Goal: Task Accomplishment & Management: Complete application form

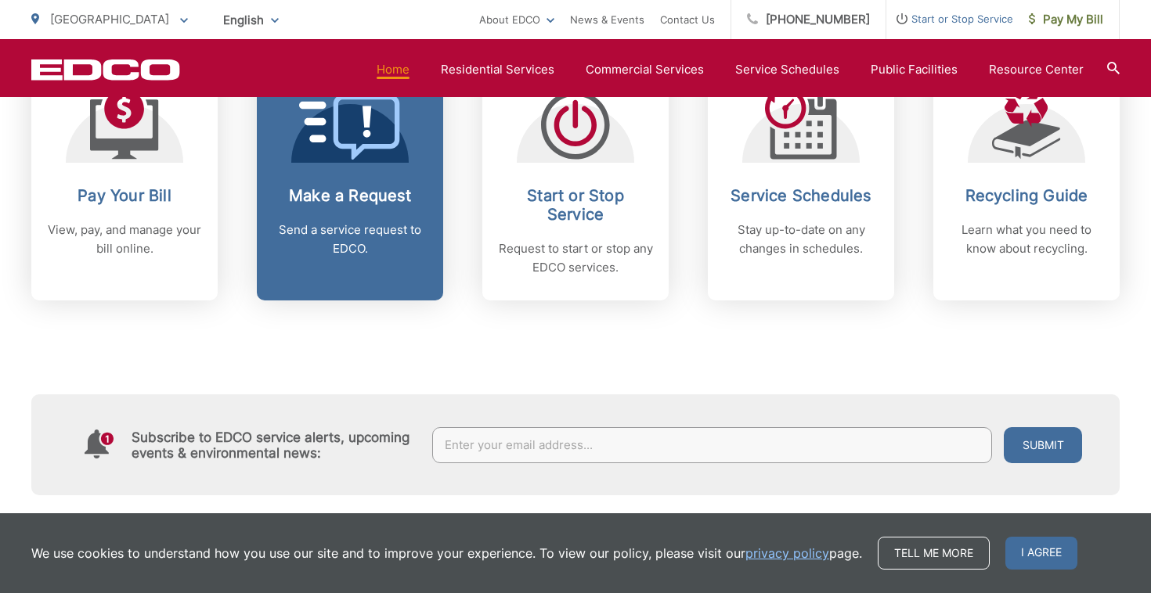
scroll to position [701, 0]
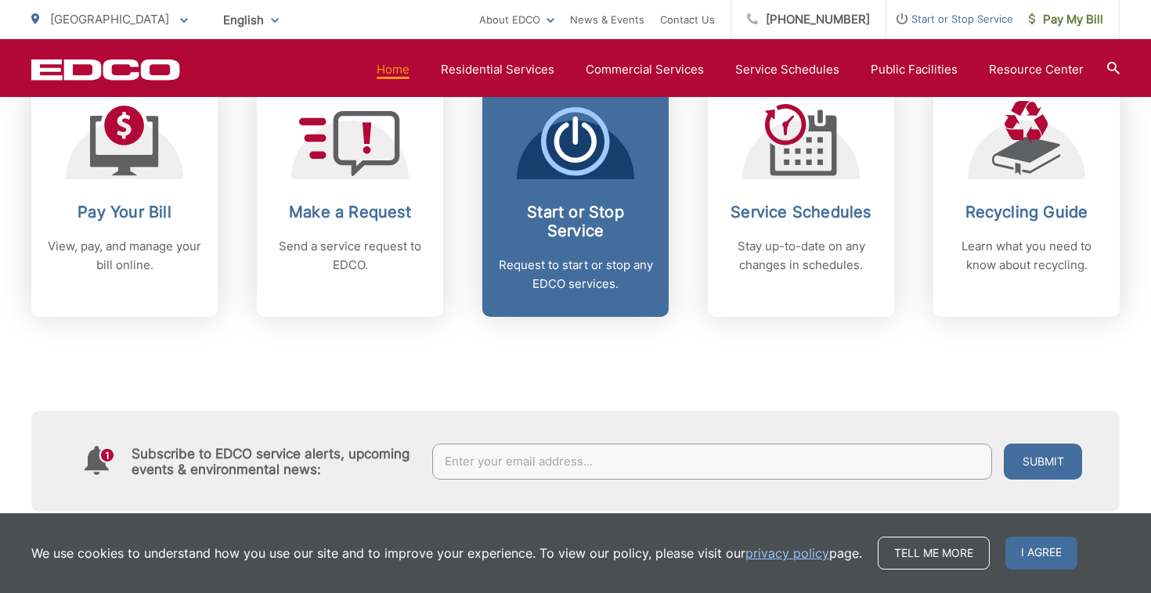
click at [598, 171] on icon at bounding box center [575, 141] width 69 height 69
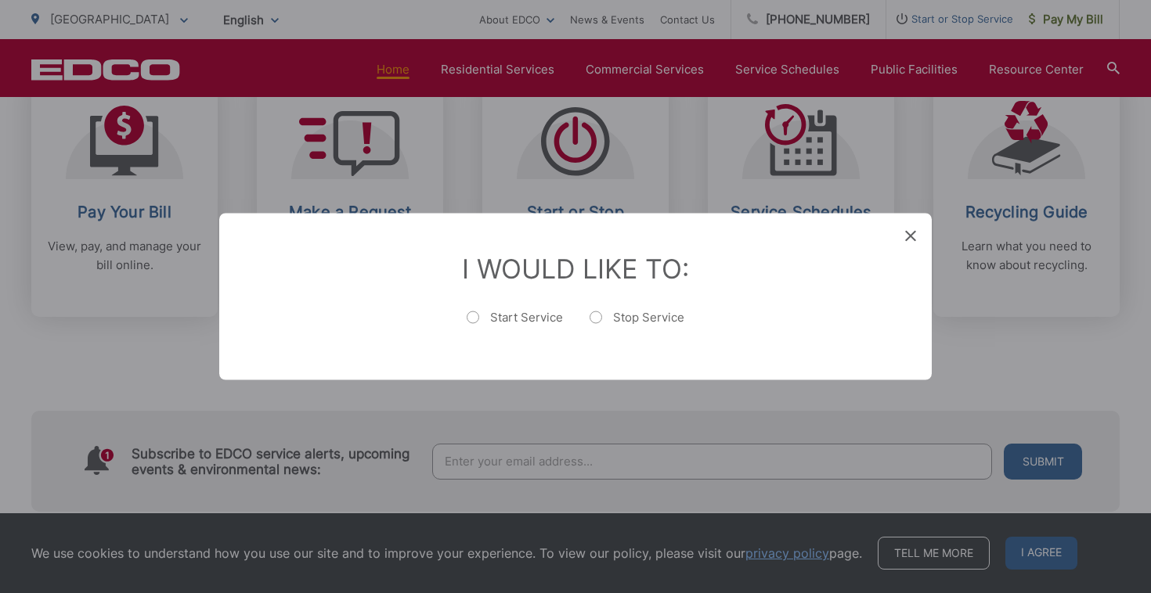
click at [522, 310] on label "Start Service" at bounding box center [515, 325] width 96 height 31
radio input "true"
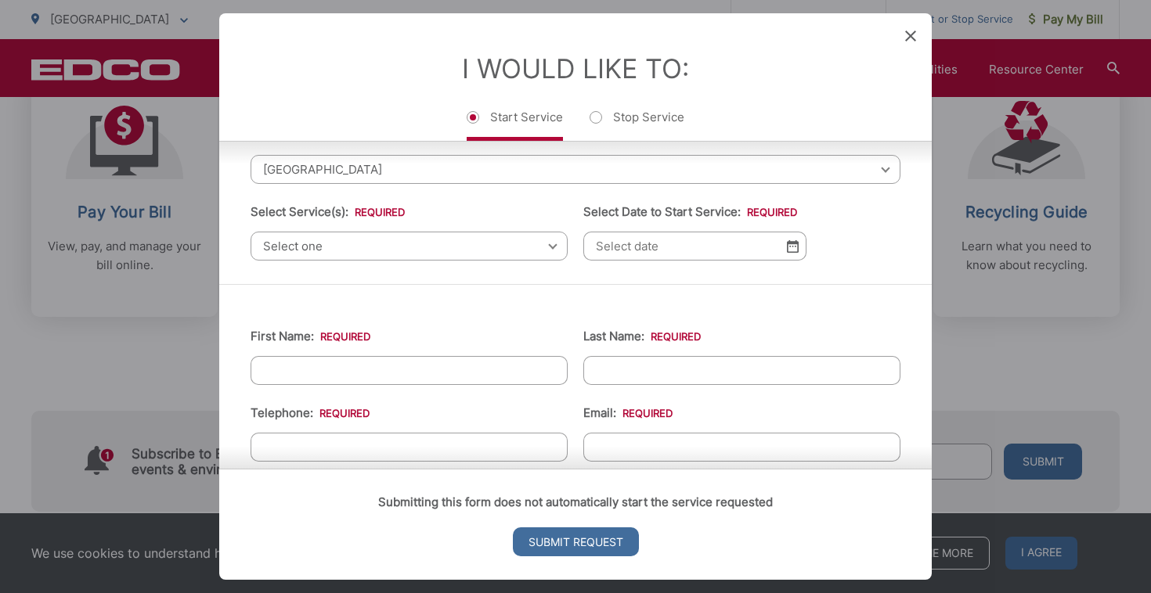
scroll to position [102, 0]
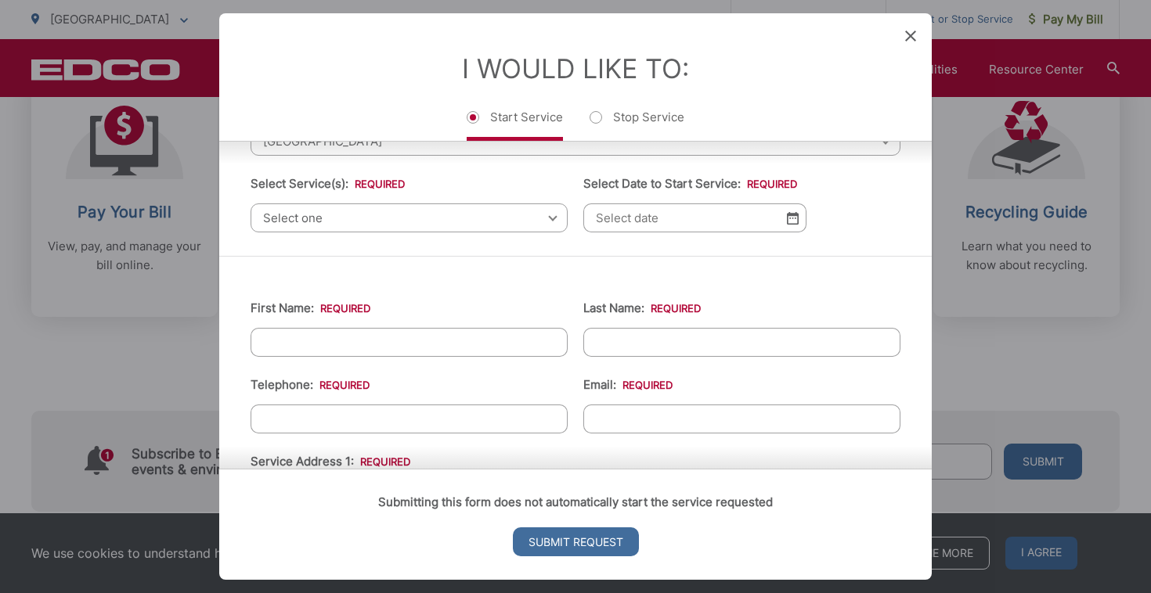
click at [514, 222] on span "Select one" at bounding box center [408, 218] width 317 height 29
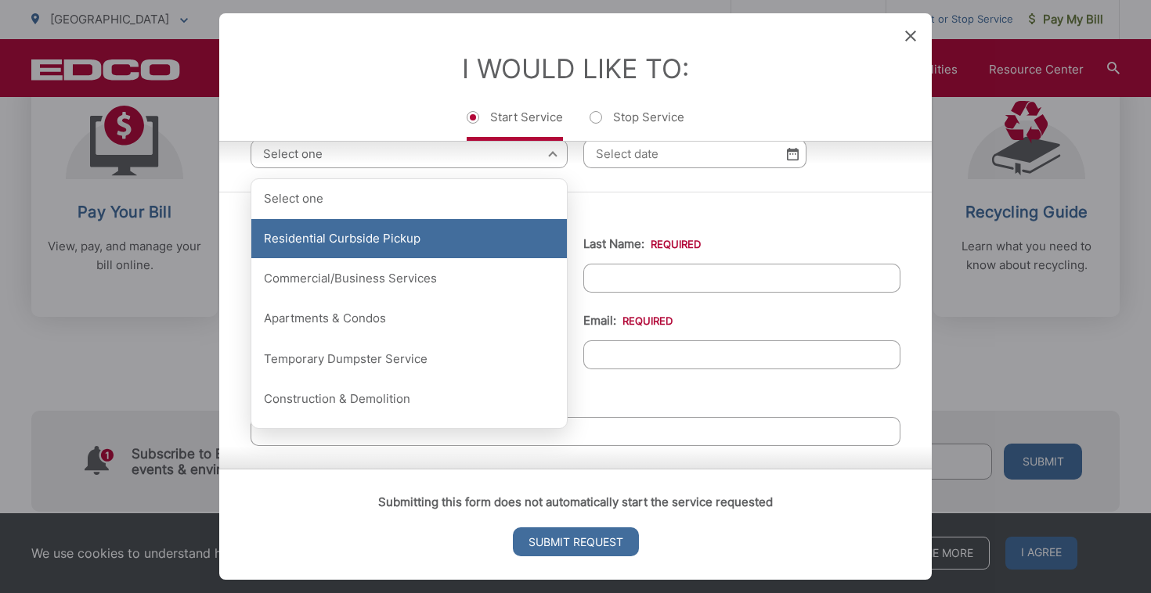
scroll to position [171, 0]
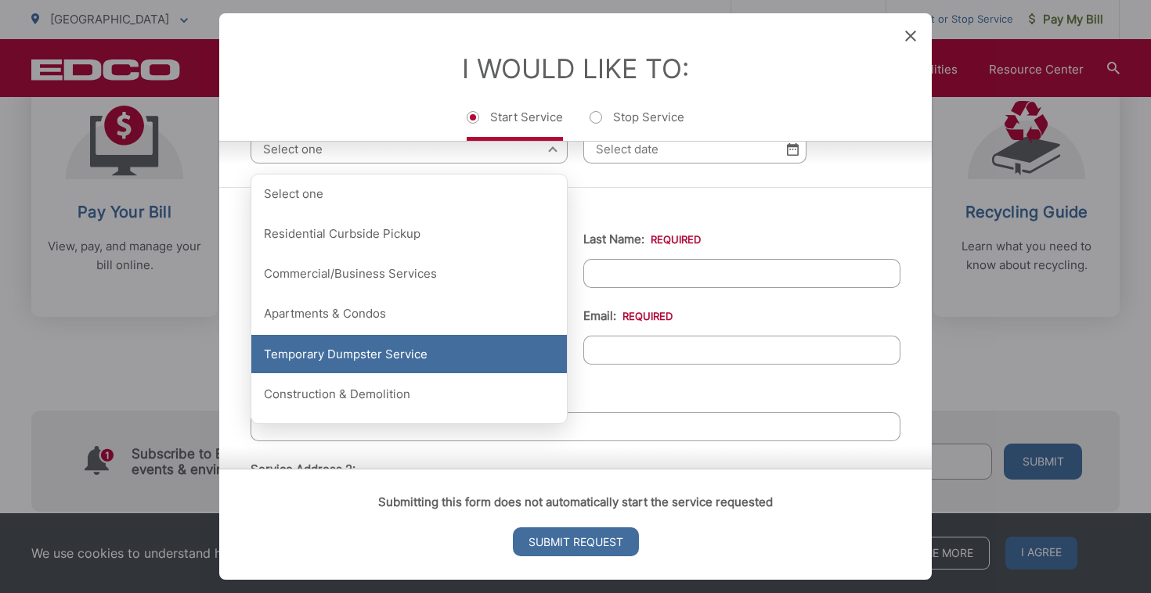
click at [427, 359] on div "Temporary Dumpster Service" at bounding box center [408, 354] width 315 height 39
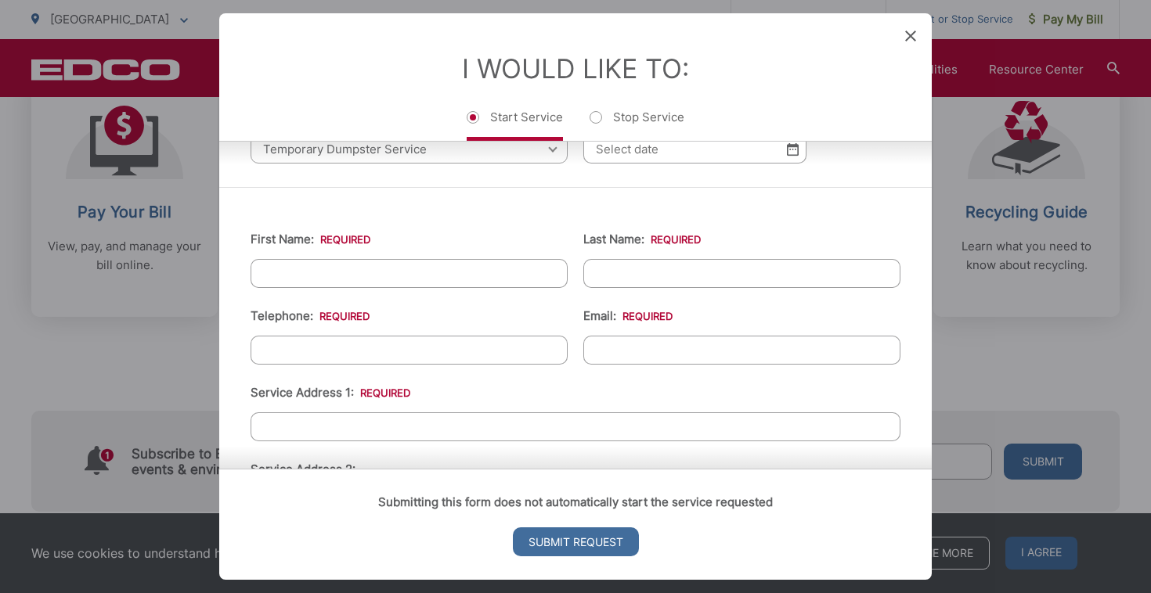
scroll to position [120, 0]
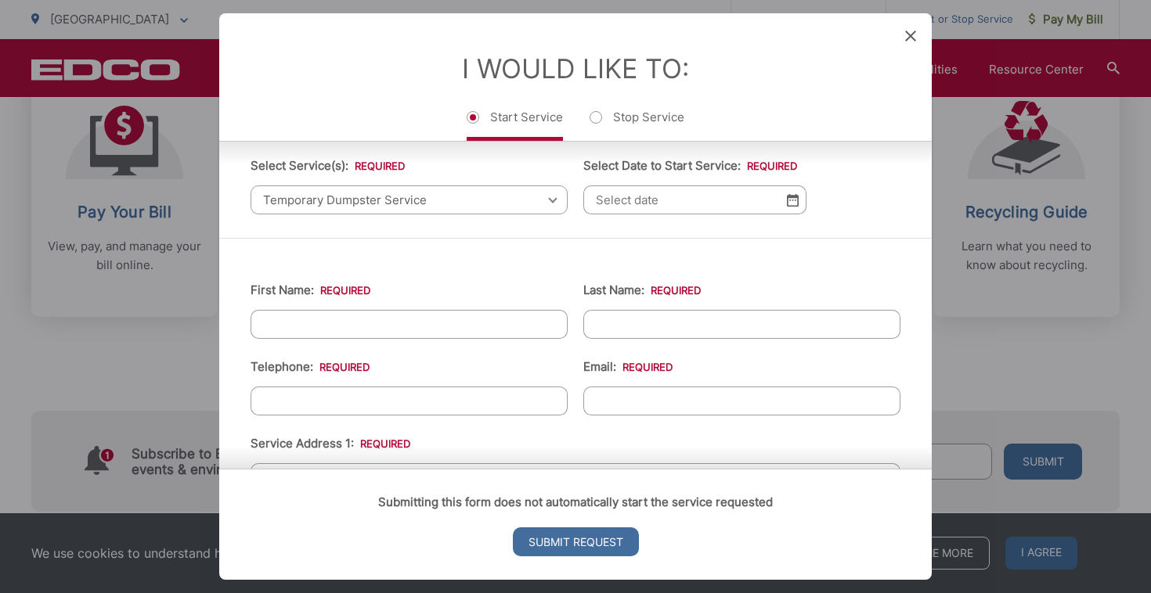
click at [608, 214] on input "Select Date to Start Service: *" at bounding box center [694, 200] width 223 height 29
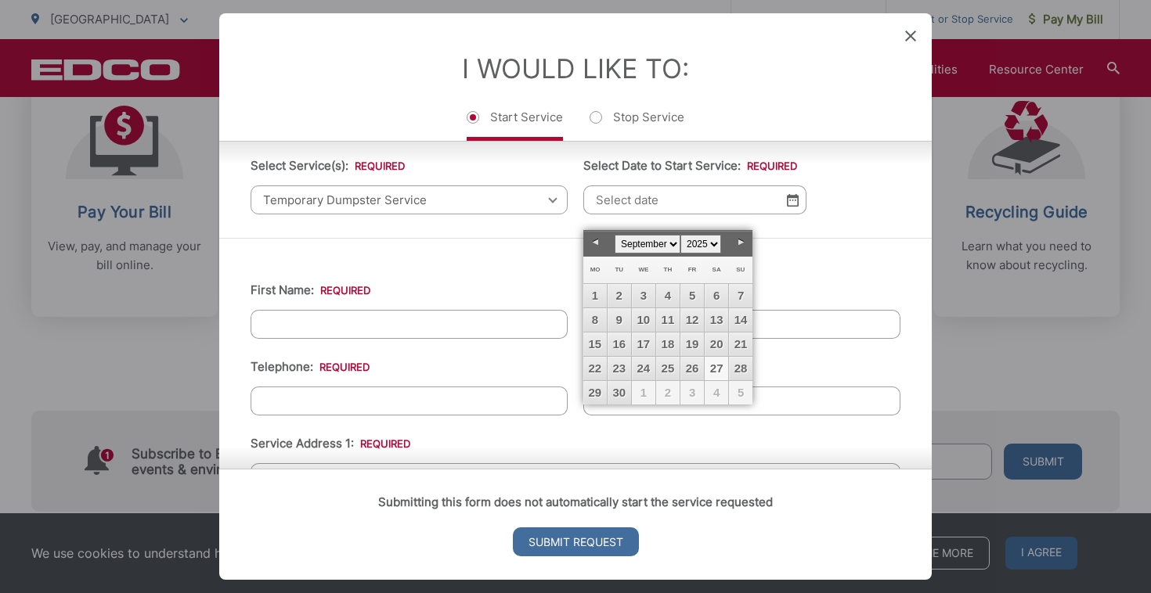
click at [719, 372] on link "27" at bounding box center [716, 368] width 23 height 23
type input "[DATE]"
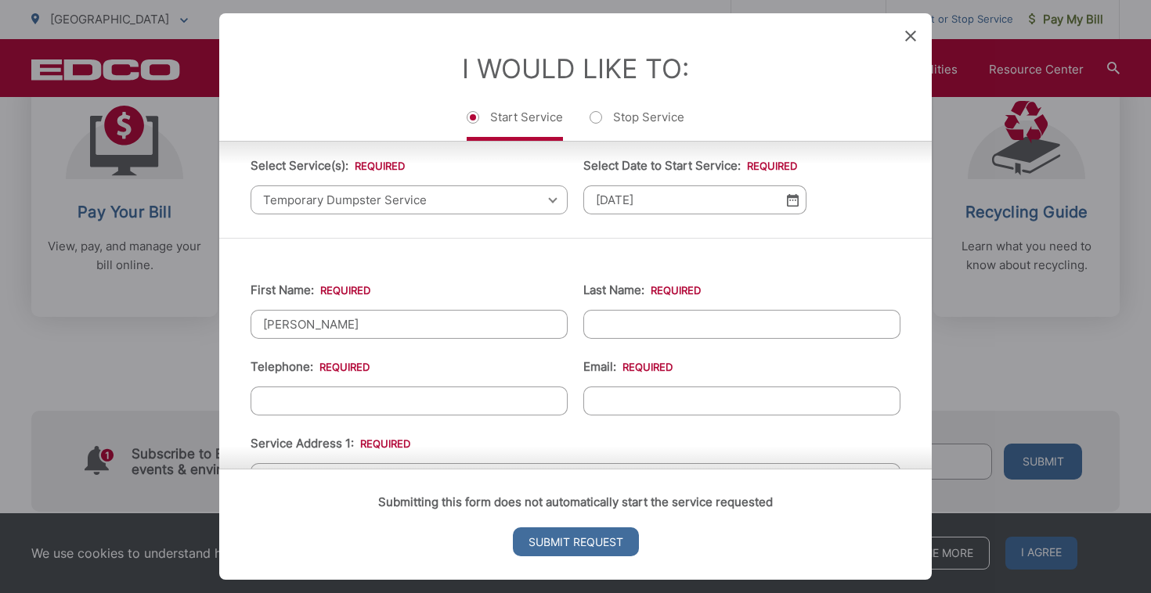
type input "[PERSON_NAME]"
type input "[PHONE_NUMBER]"
type input "[EMAIL_ADDRESS][DOMAIN_NAME]"
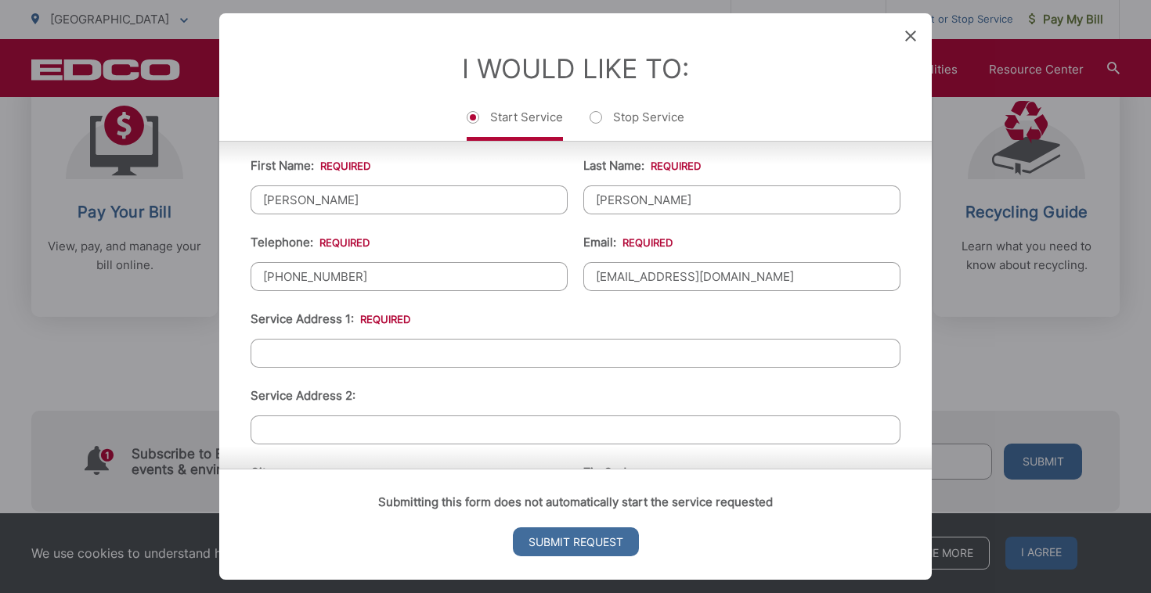
scroll to position [265, 0]
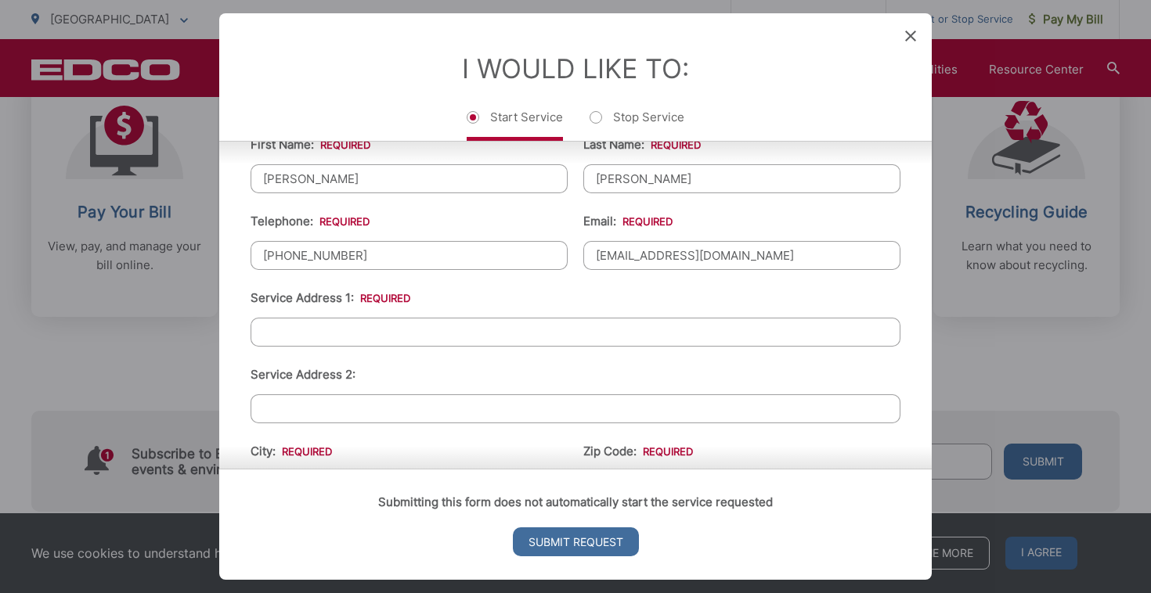
click at [441, 325] on li "Service Address 1: *" at bounding box center [575, 318] width 650 height 58
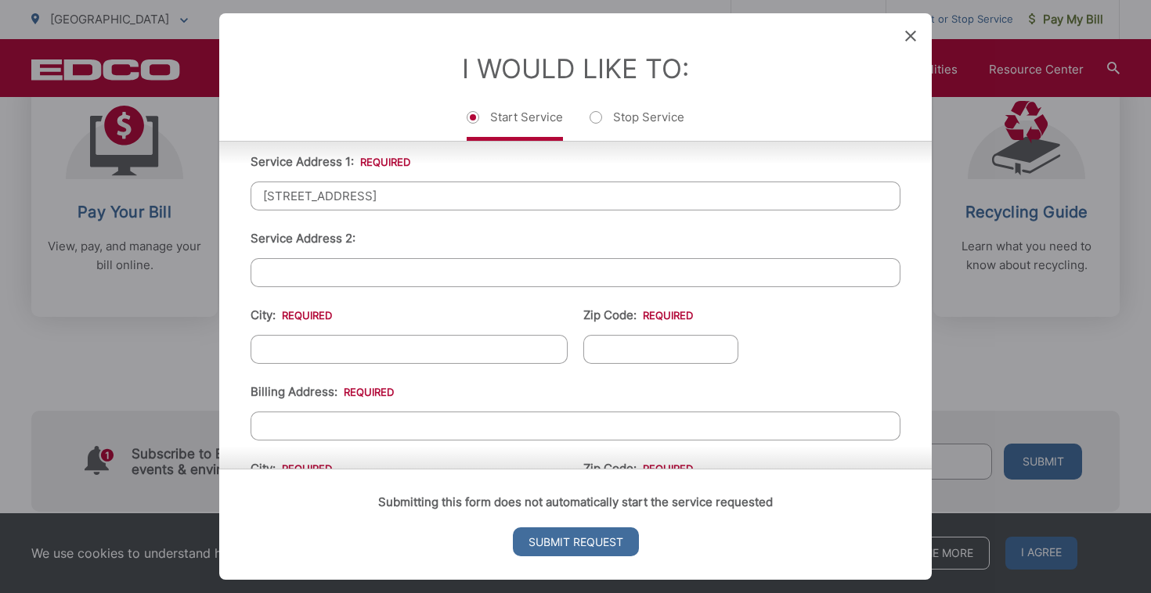
scroll to position [439, 0]
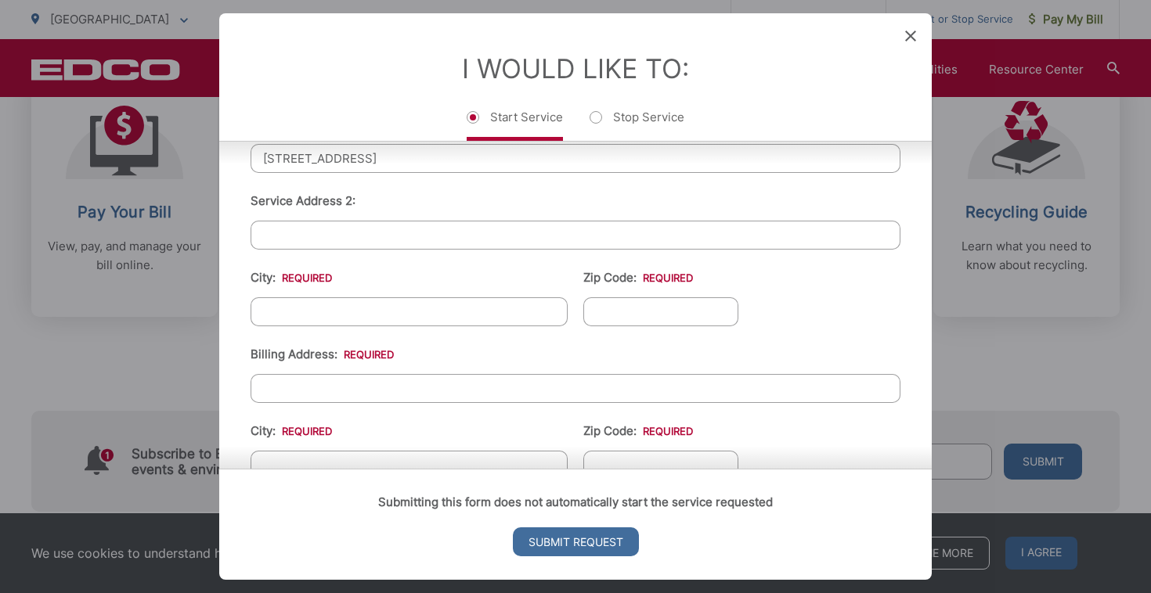
type input "[STREET_ADDRESS]"
type input "[GEOGRAPHIC_DATA]"
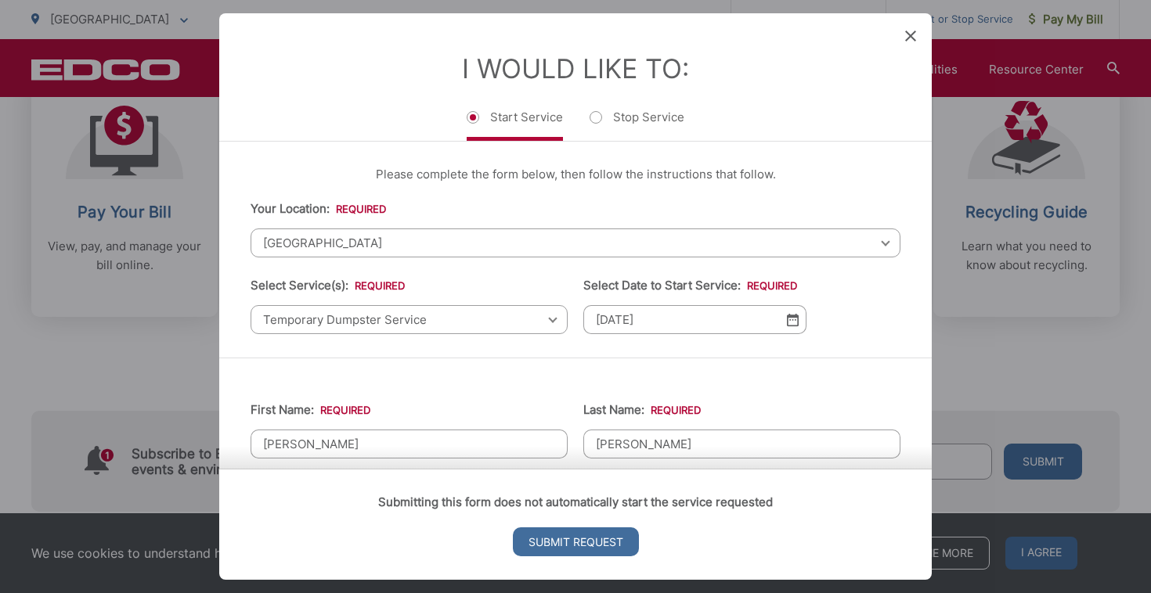
scroll to position [0, 0]
type input "92067"
click at [527, 346] on div "Please complete the form below, then follow the instructions that follow. Your …" at bounding box center [575, 250] width 712 height 216
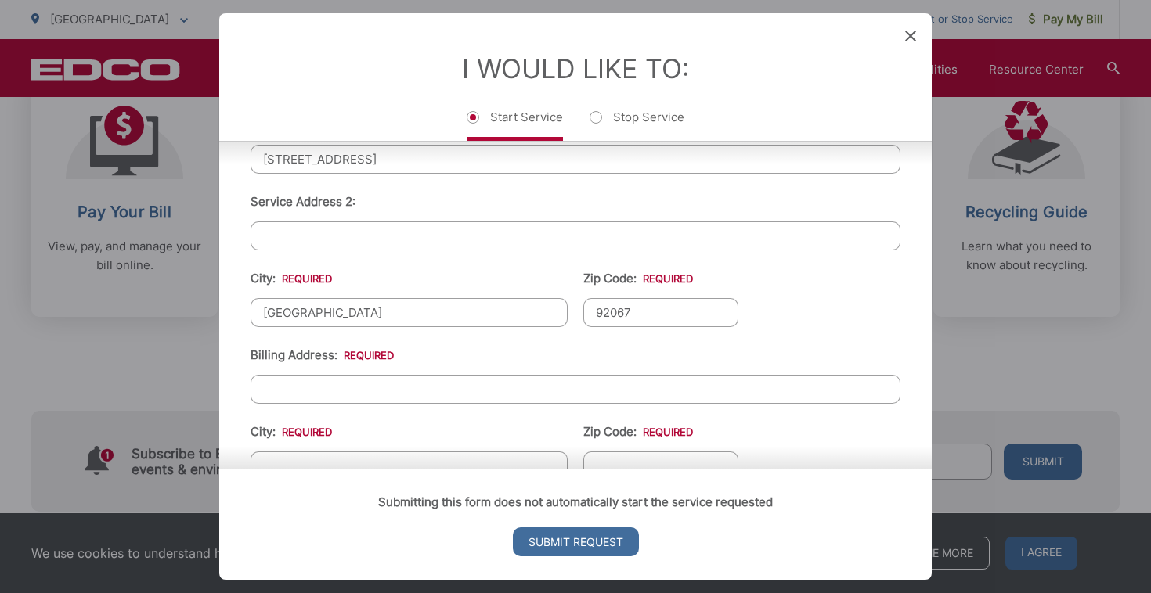
scroll to position [438, 0]
type input "6"
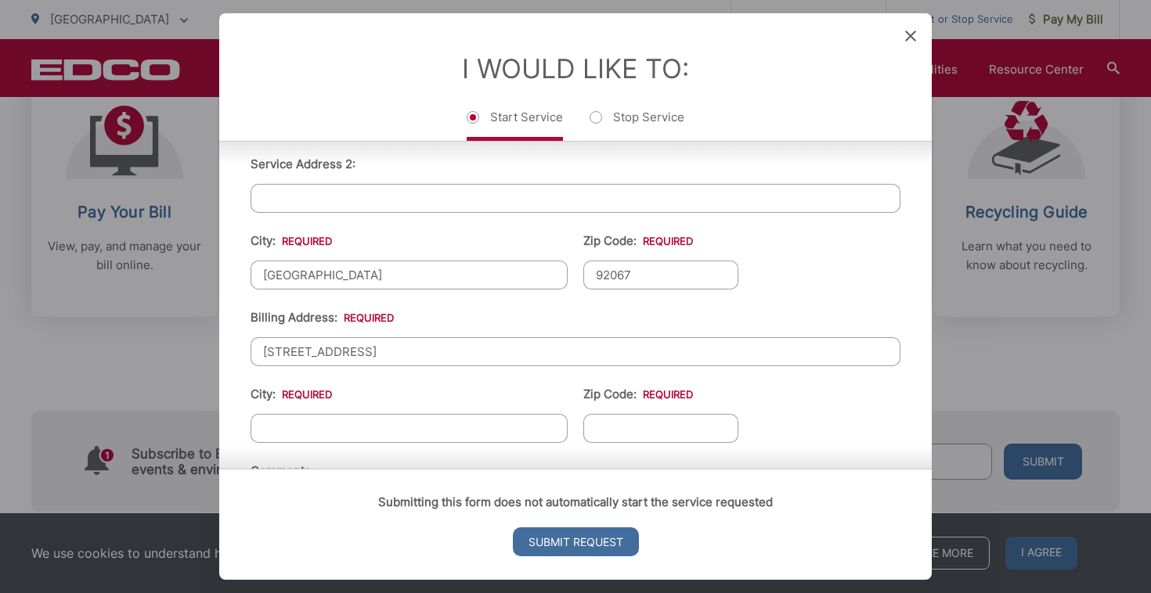
scroll to position [632, 0]
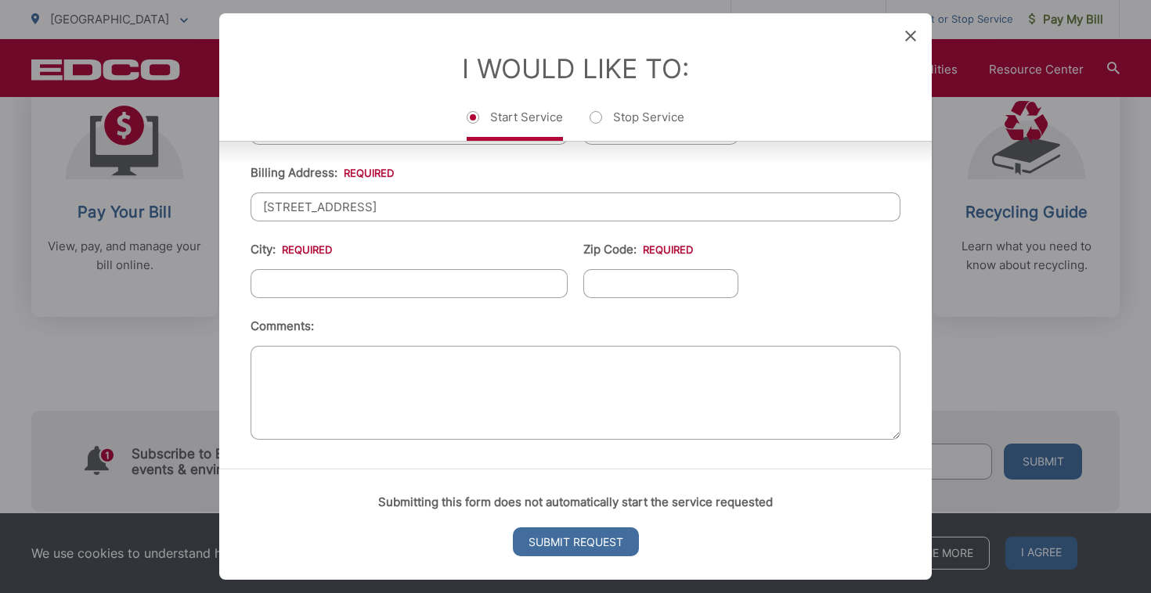
type input "[STREET_ADDRESS]"
type input "[GEOGRAPHIC_DATA]"
type input "92067"
click at [607, 352] on textarea "Comments:" at bounding box center [575, 393] width 650 height 94
click at [593, 528] on input "Submit Request" at bounding box center [576, 542] width 126 height 29
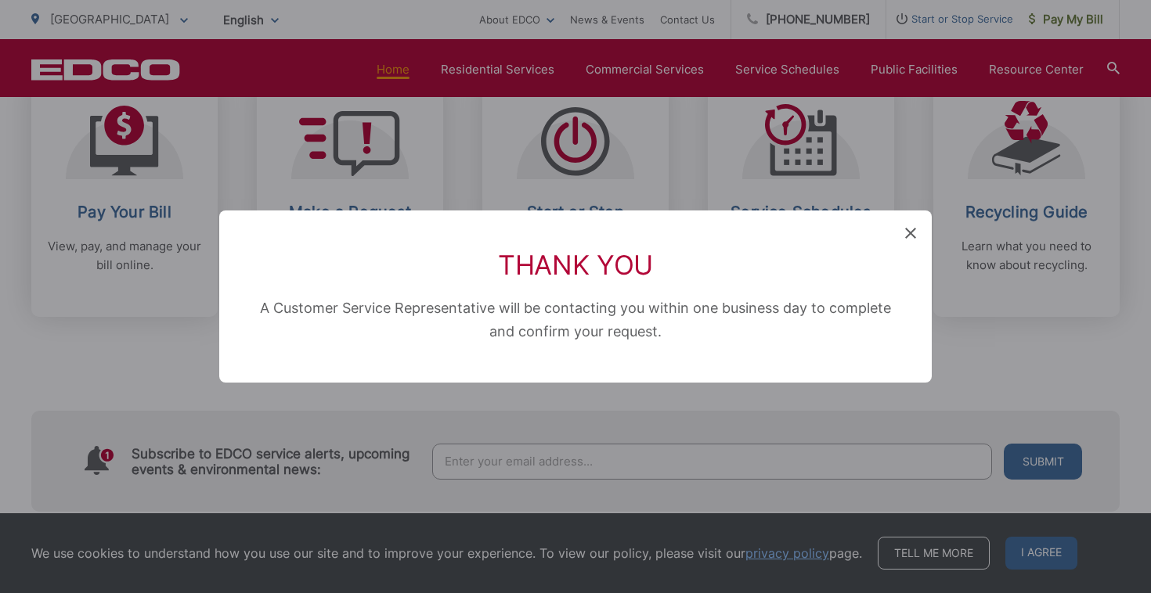
scroll to position [834, 0]
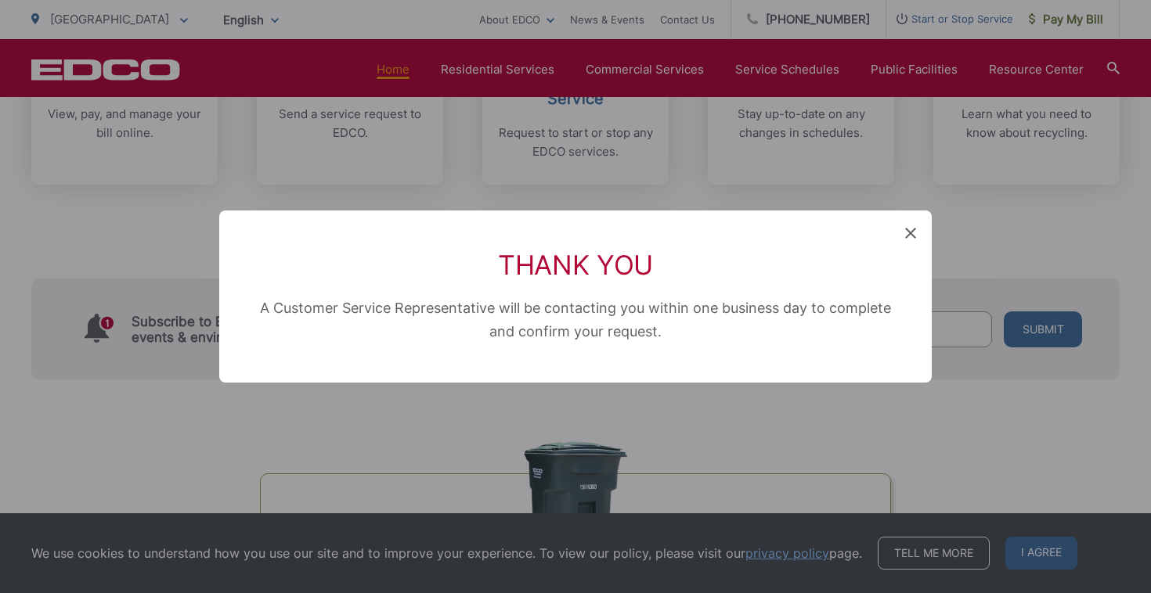
click at [744, 346] on div "Thank You A Customer Service Representative will be contacting you within one b…" at bounding box center [575, 297] width 712 height 172
